Goal: Information Seeking & Learning: Learn about a topic

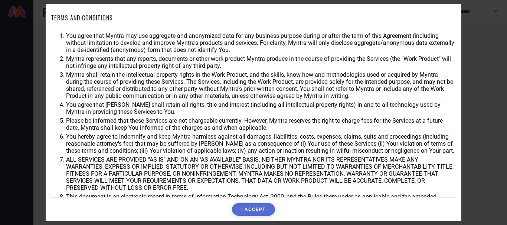
click at [253, 212] on button "I ACCEPT" at bounding box center [253, 209] width 43 height 13
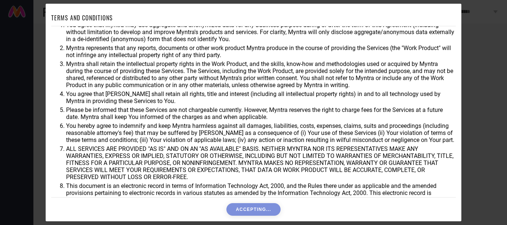
scroll to position [30, 0]
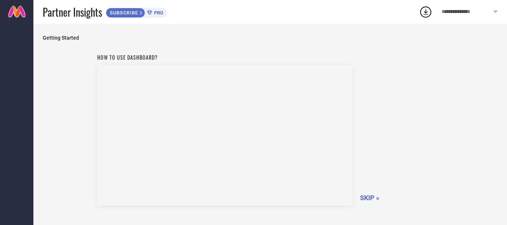
click at [367, 197] on span "SKIP »" at bounding box center [369, 198] width 19 height 8
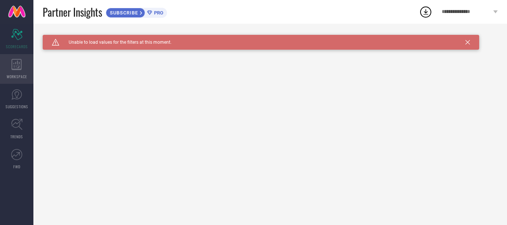
click at [17, 66] on icon at bounding box center [17, 64] width 10 height 11
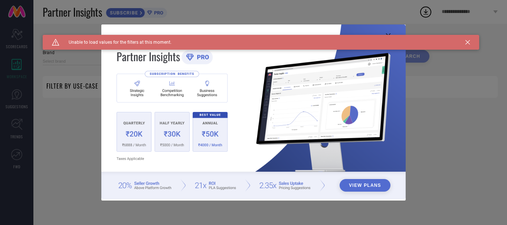
type input "1 STOP FASHION"
type input "All"
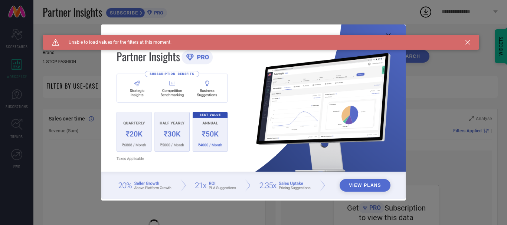
click at [469, 42] on icon at bounding box center [467, 42] width 4 height 4
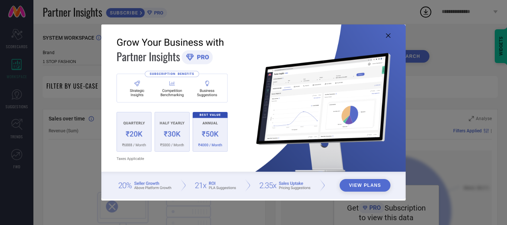
click at [388, 36] on icon at bounding box center [388, 35] width 4 height 4
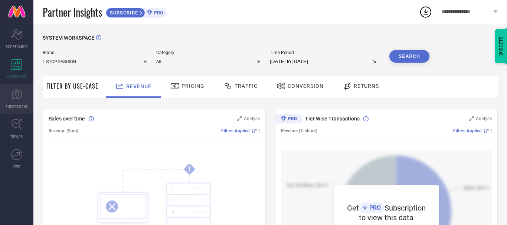
click at [29, 103] on link "SUGGESTIONS" at bounding box center [16, 99] width 33 height 30
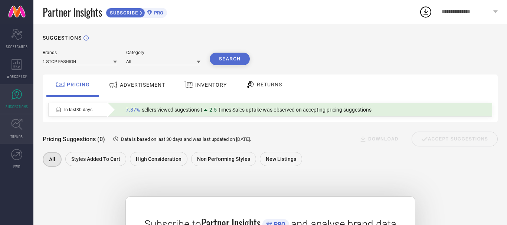
click at [25, 132] on link "TRENDS" at bounding box center [16, 129] width 33 height 30
